Goal: Transaction & Acquisition: Purchase product/service

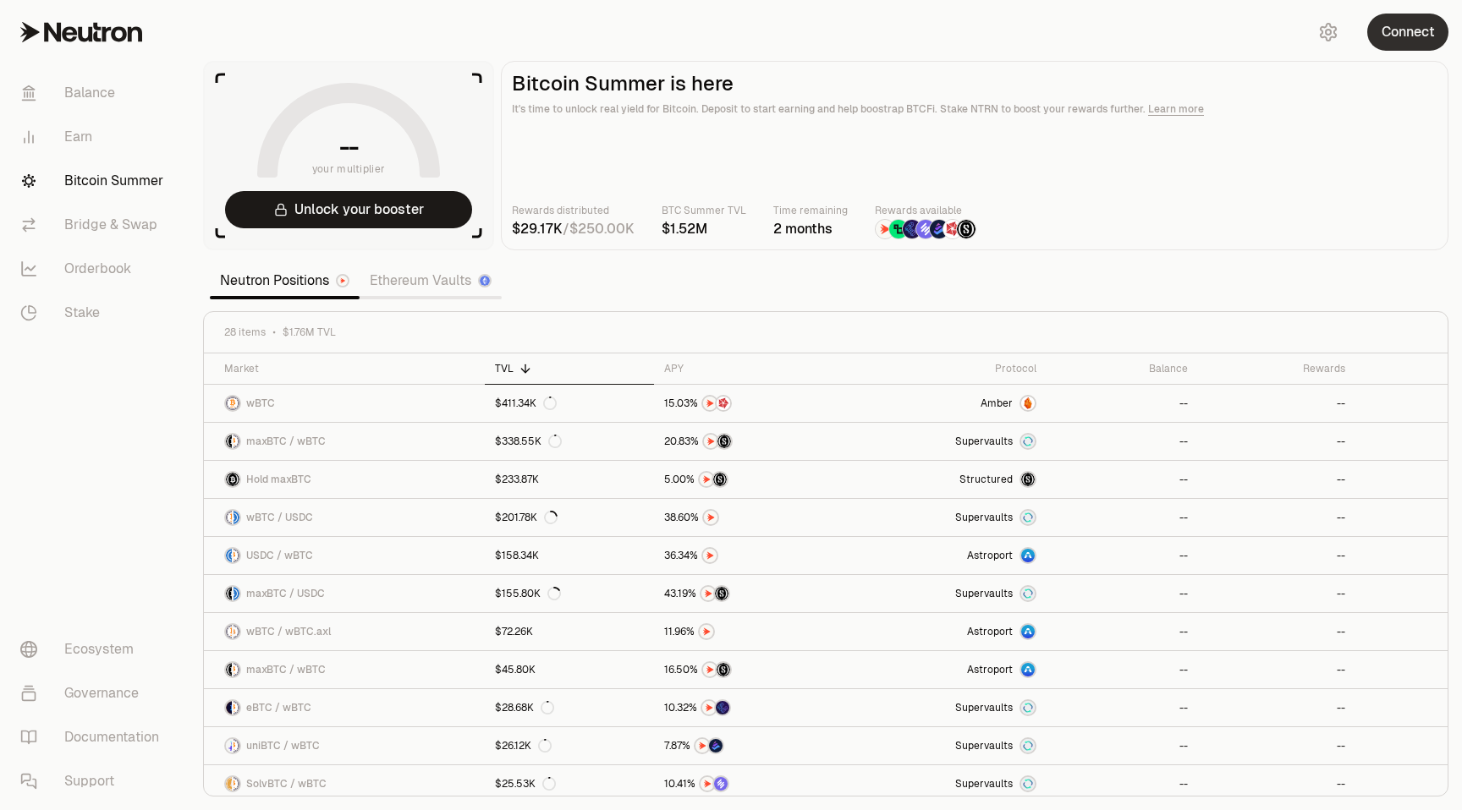
click at [1386, 21] on button "Connect" at bounding box center [1407, 32] width 81 height 37
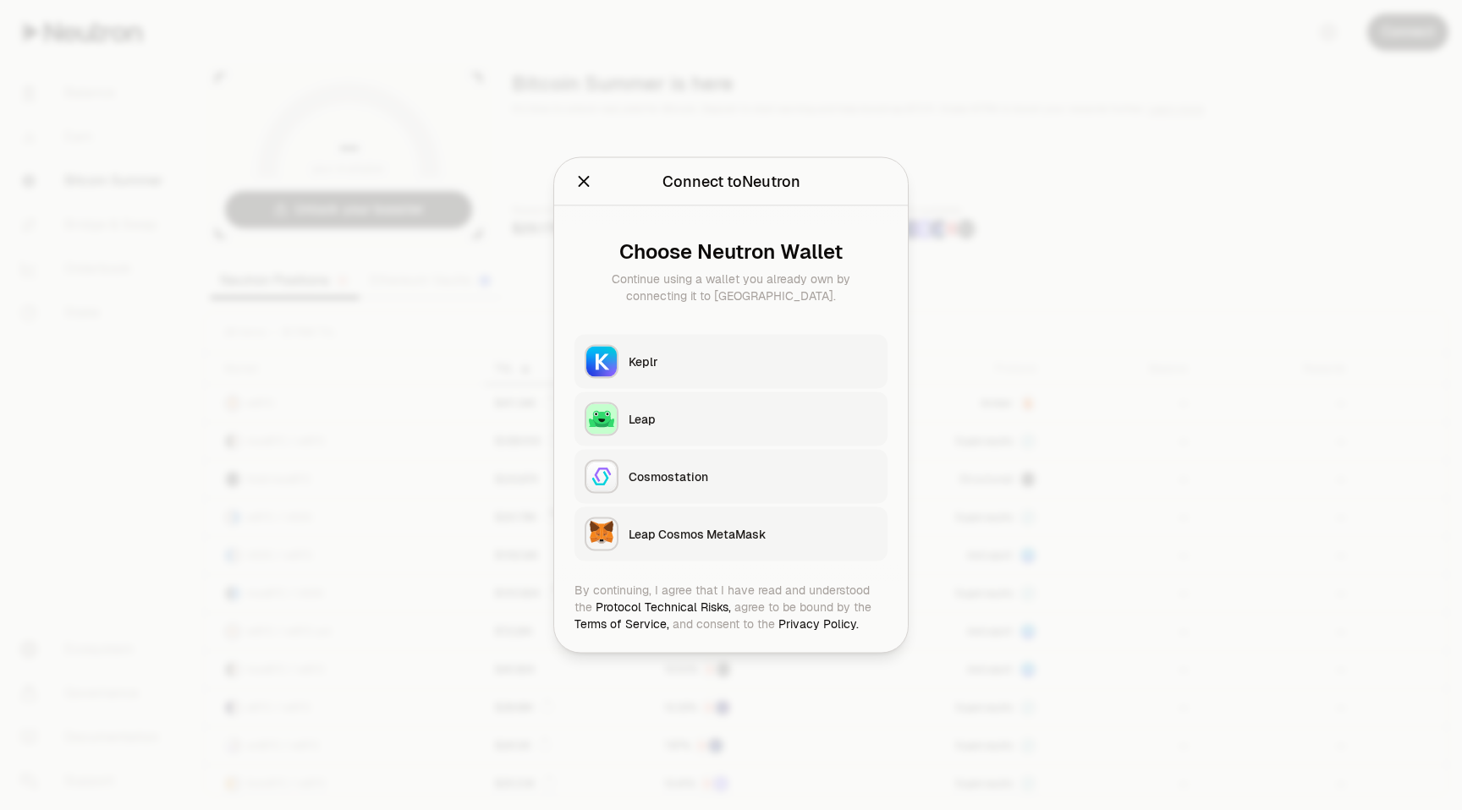
click at [720, 347] on button "Keplr" at bounding box center [730, 362] width 313 height 54
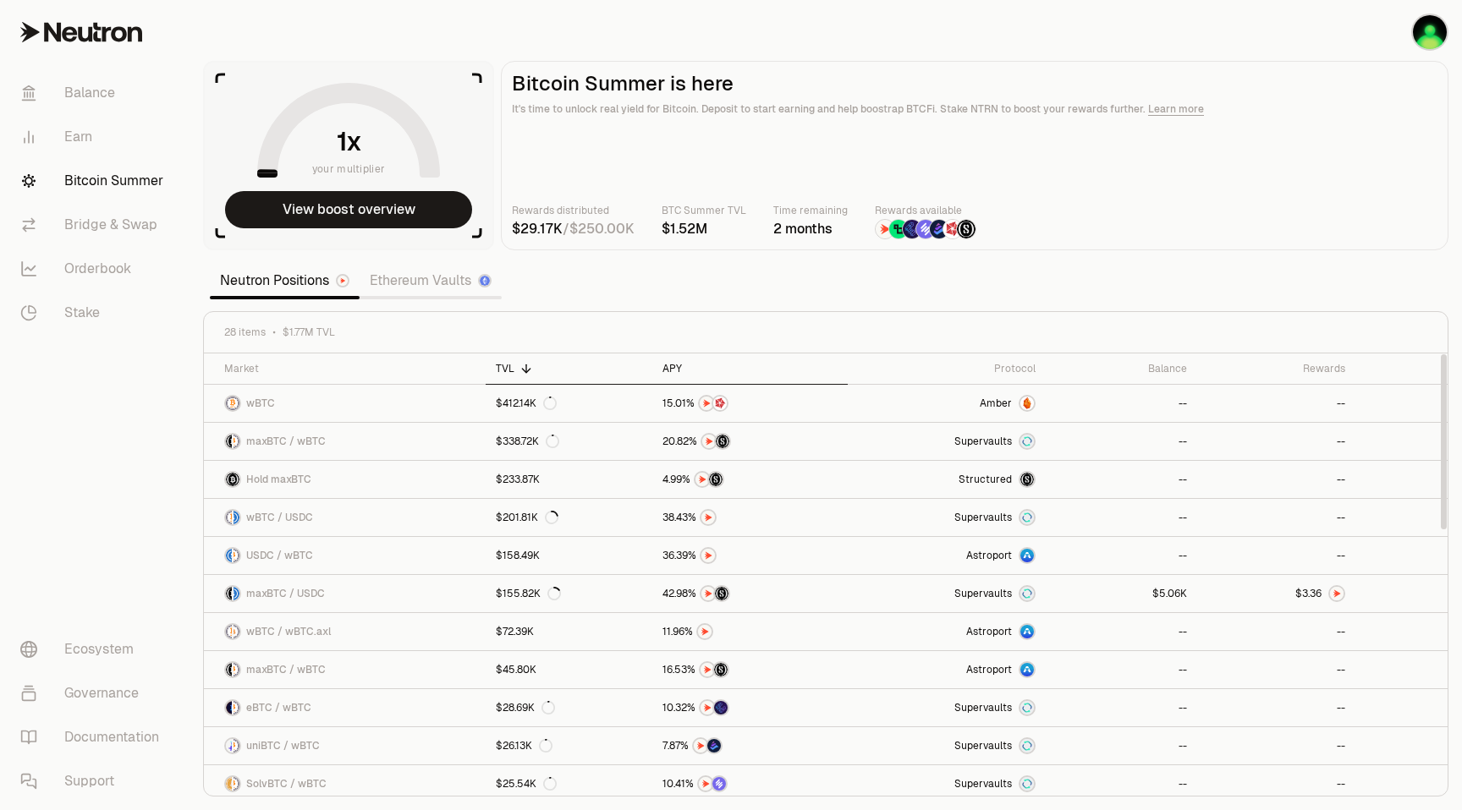
click at [670, 366] on div "APY" at bounding box center [750, 369] width 176 height 14
click at [1173, 595] on span "0" at bounding box center [1170, 594] width 7 height 13
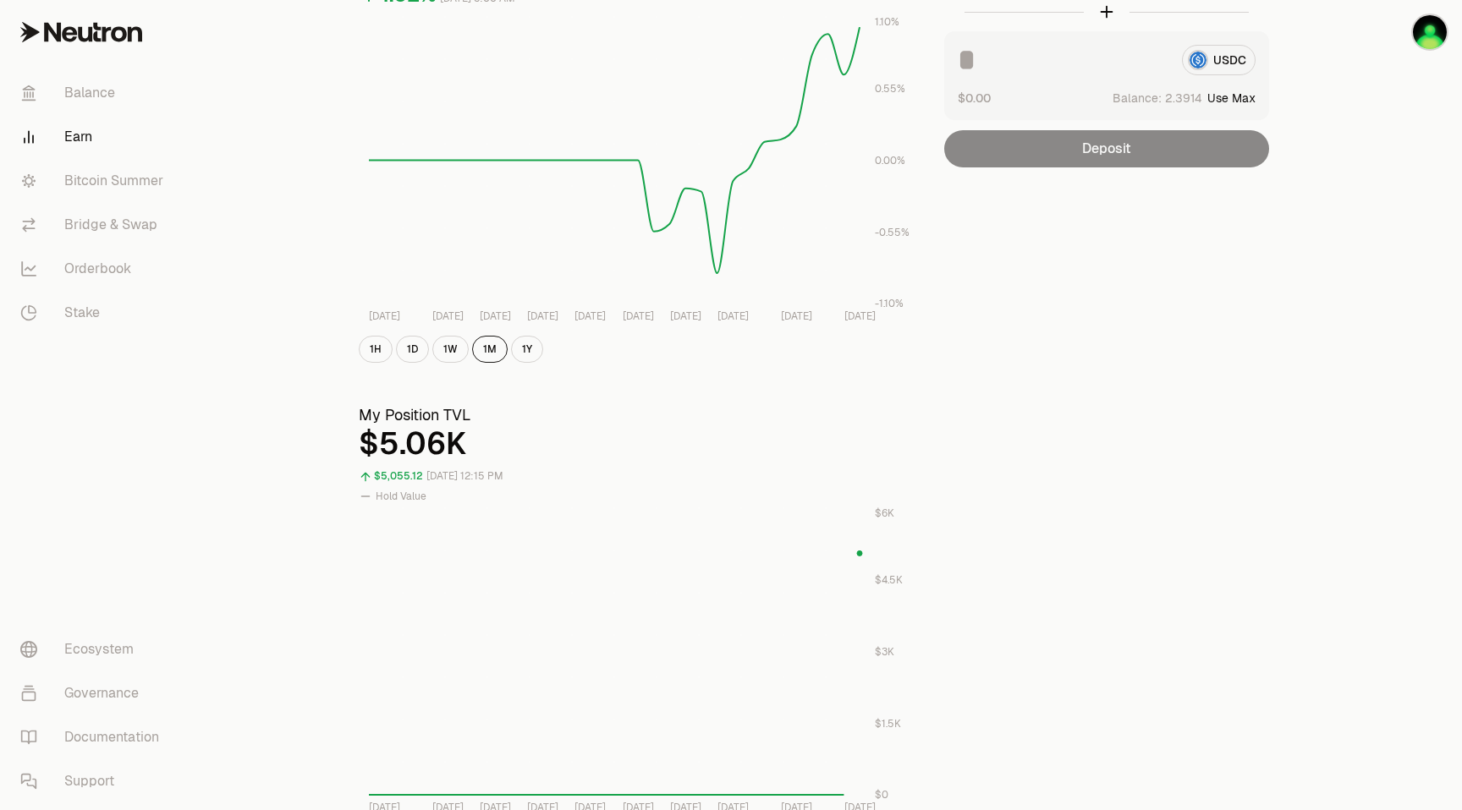
scroll to position [202, 0]
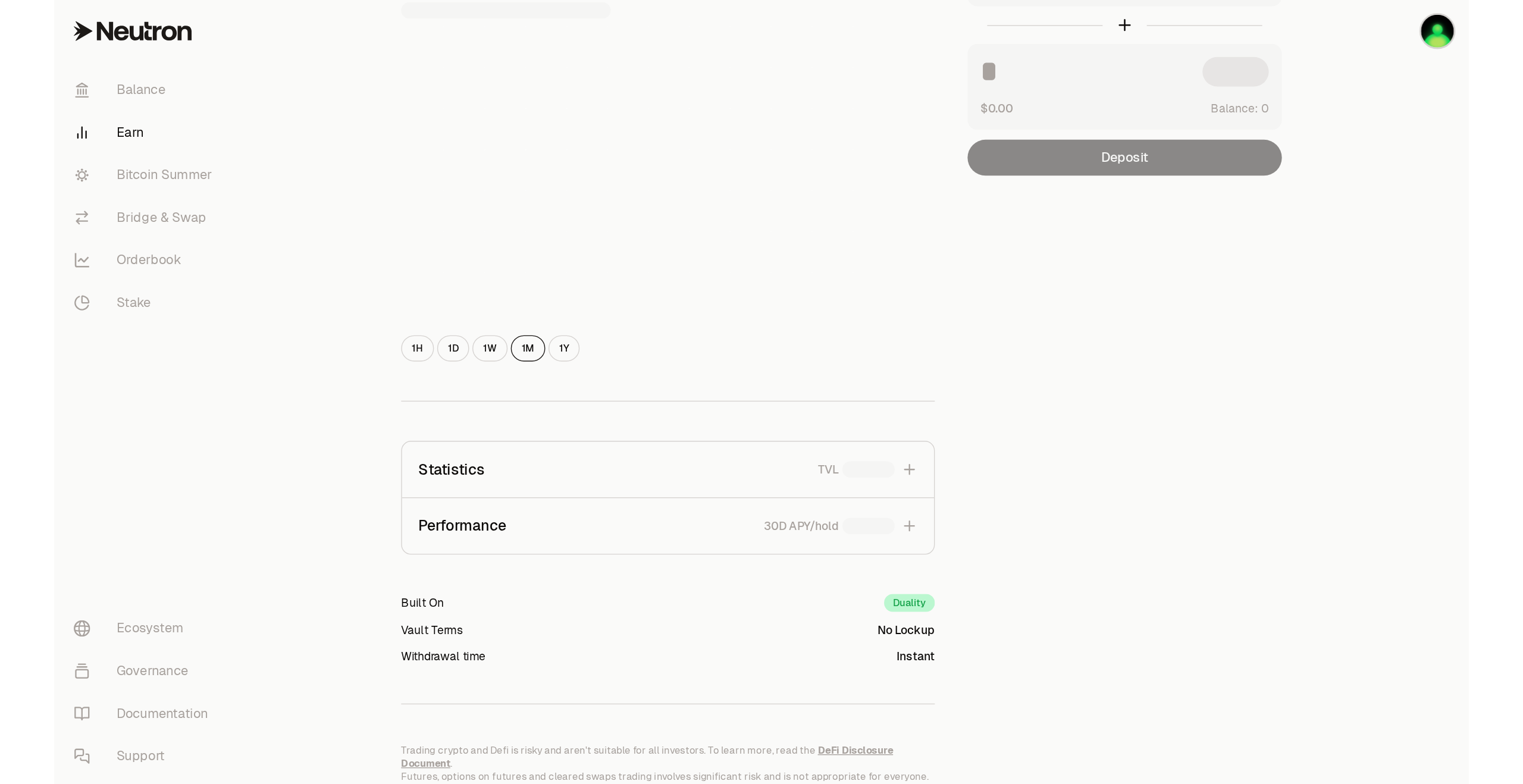
scroll to position [146, 0]
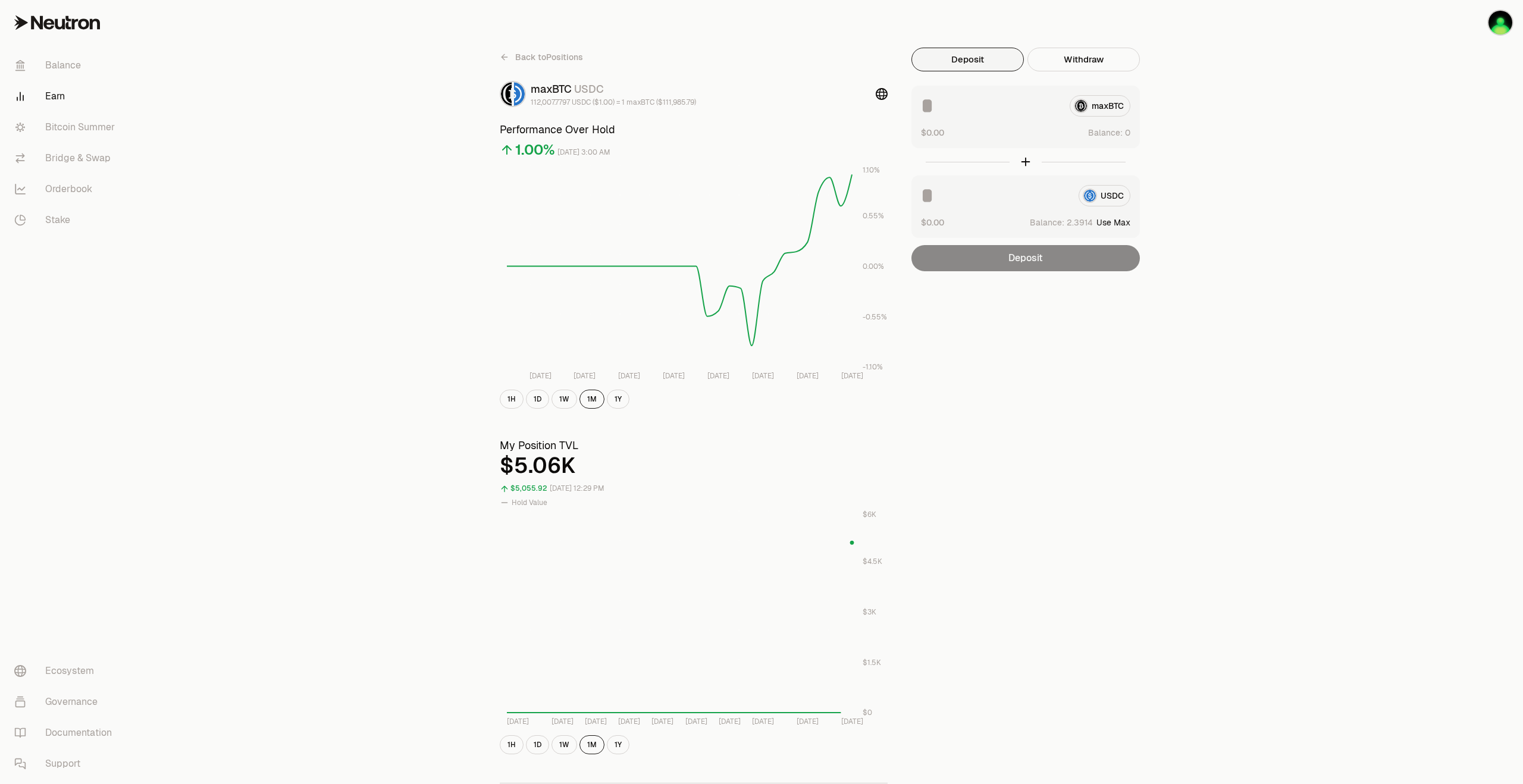
click at [975, 55] on button "Deposit" at bounding box center [968, 60] width 113 height 24
click at [1106, 195] on div "USDC" at bounding box center [1025, 195] width 210 height 21
click at [1121, 222] on button "Use Max" at bounding box center [1113, 222] width 34 height 12
type input "********"
drag, startPoint x: 1219, startPoint y: 236, endPoint x: 1148, endPoint y: 231, distance: 71.2
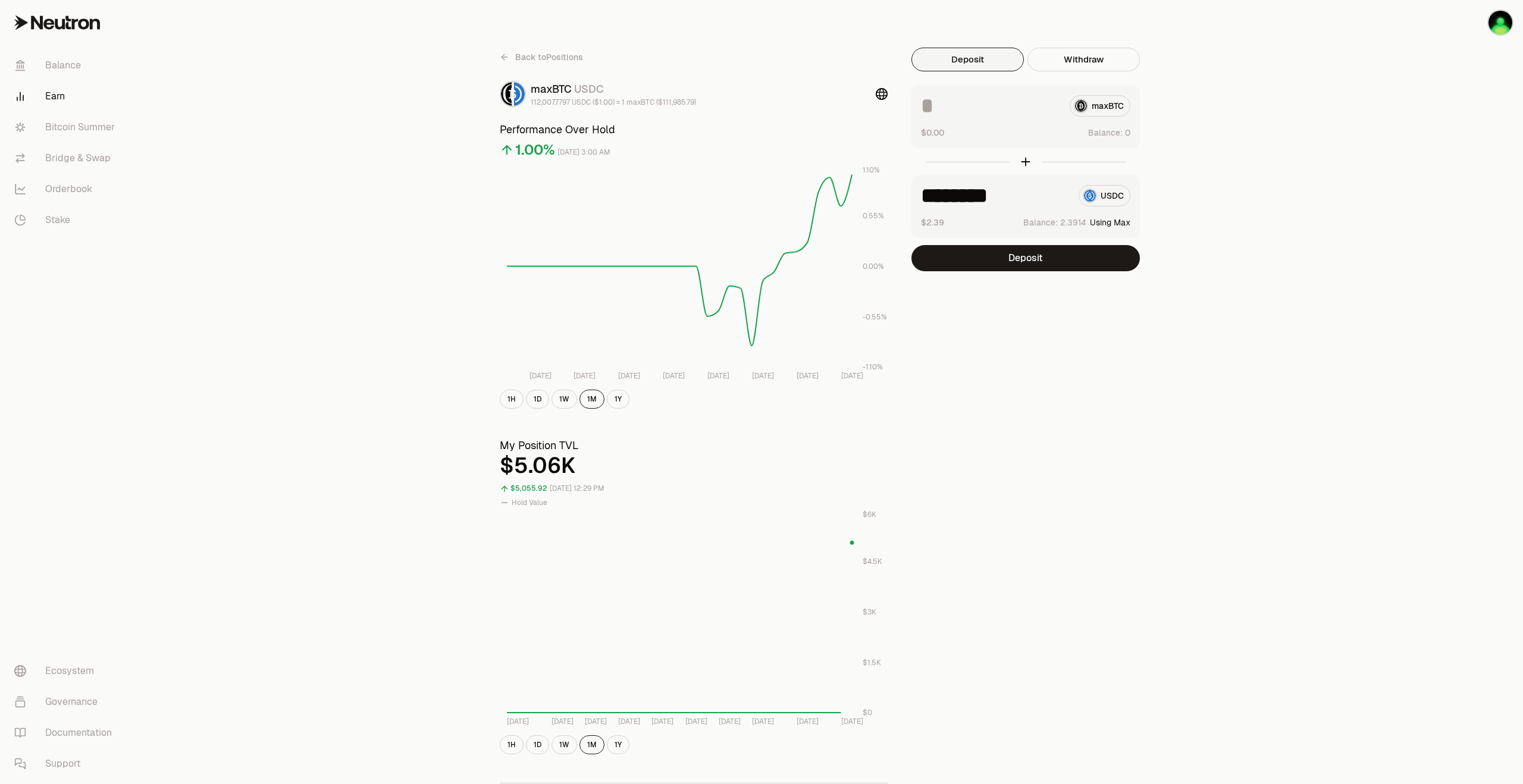
click at [1219, 236] on div "Back to Positions maxBTC USDC 112,007.7797 USDC ($1.00) = 1 maxBTC ($111,985.79…" at bounding box center [828, 563] width 1389 height 1127
click at [1100, 221] on button "Using Max" at bounding box center [1110, 222] width 41 height 12
click at [68, 129] on link "Bitcoin Summer" at bounding box center [67, 127] width 124 height 31
